Goal: Complete application form

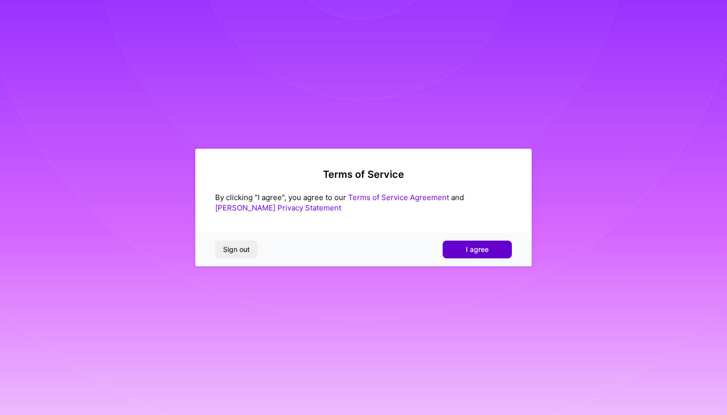
click at [488, 248] on span "I agree" at bounding box center [477, 250] width 23 height 10
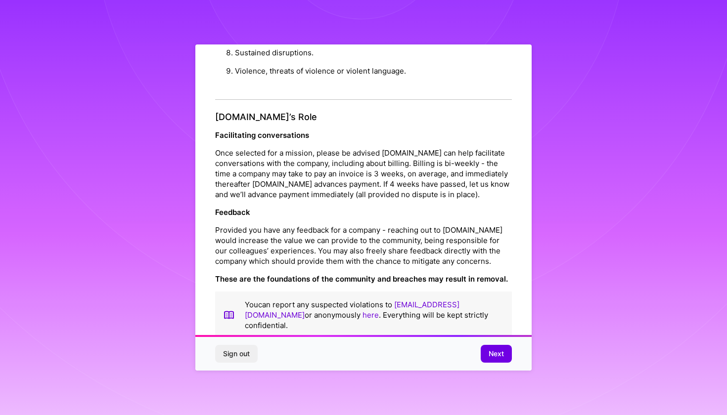
scroll to position [1033, 0]
click at [501, 351] on span "Next" at bounding box center [496, 354] width 15 height 10
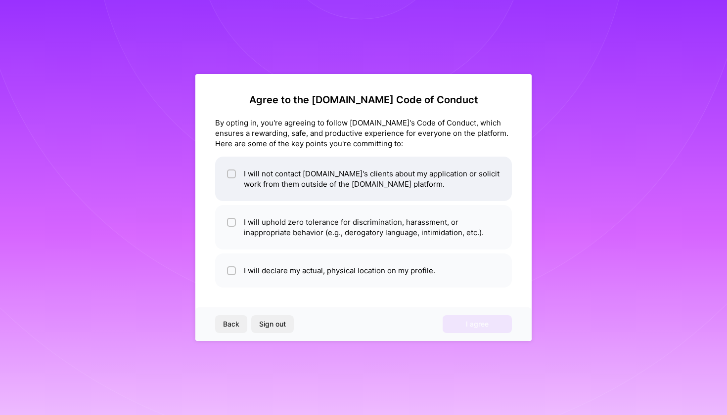
click at [459, 184] on li "I will not contact [DOMAIN_NAME]'s clients about my application or solicit work…" at bounding box center [363, 179] width 297 height 45
checkbox input "true"
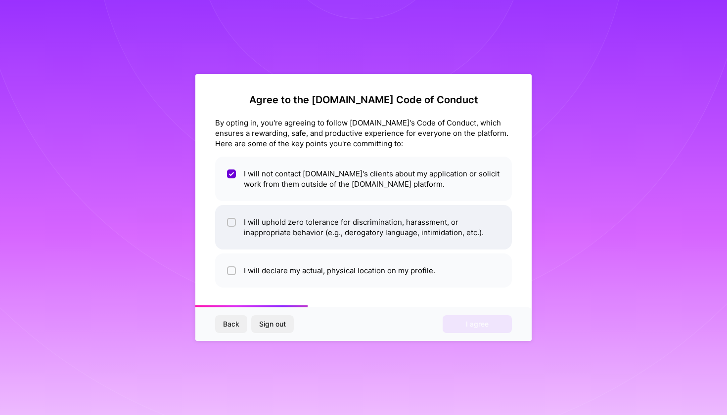
click at [475, 228] on li "I will uphold zero tolerance for discrimination, harassment, or inappropriate b…" at bounding box center [363, 227] width 297 height 45
checkbox input "true"
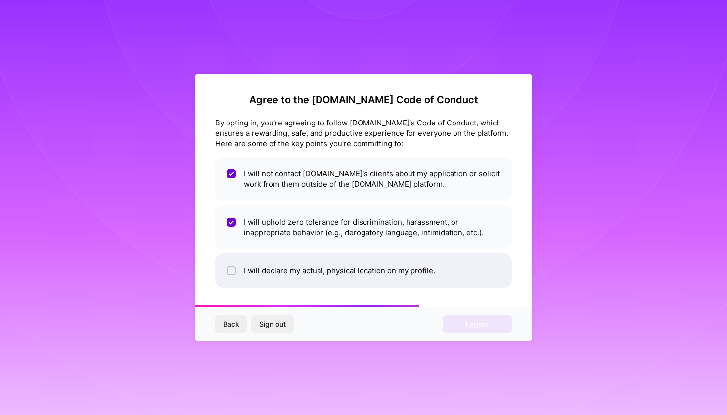
click at [443, 277] on li "I will declare my actual, physical location on my profile." at bounding box center [363, 271] width 297 height 34
checkbox input "true"
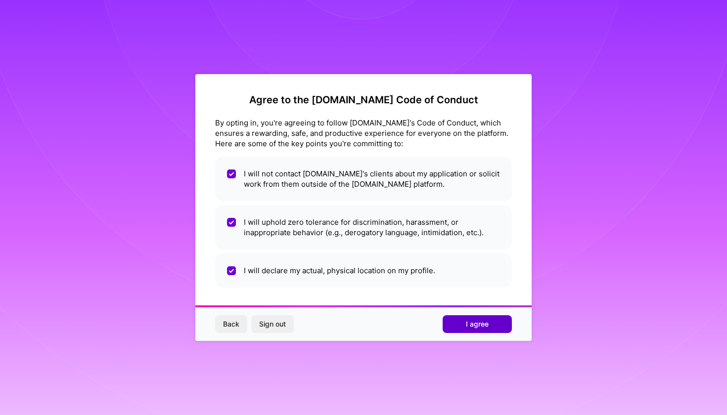
click at [476, 327] on span "I agree" at bounding box center [477, 325] width 23 height 10
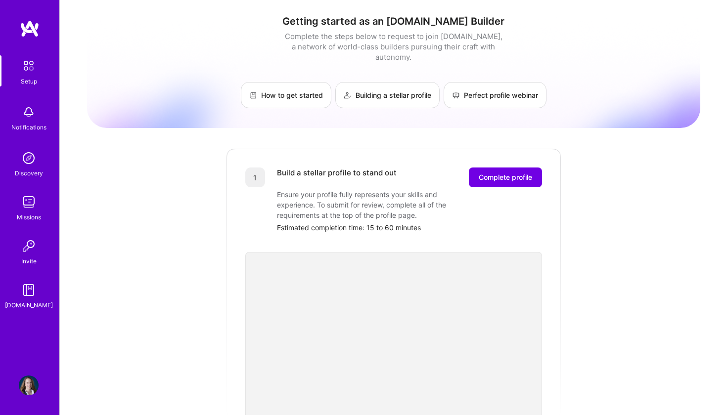
scroll to position [0, 0]
